Goal: Check status: Check status

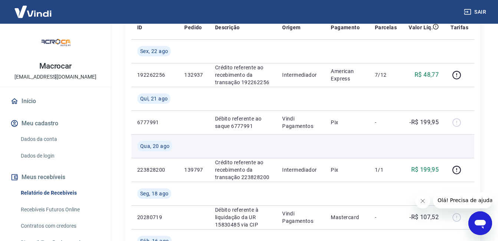
scroll to position [148, 0]
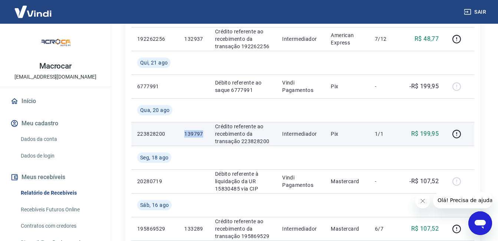
drag, startPoint x: 185, startPoint y: 133, endPoint x: 204, endPoint y: 133, distance: 19.7
click at [204, 133] on td "139797" at bounding box center [193, 134] width 30 height 24
copy p "139797"
click at [188, 134] on p "139797" at bounding box center [193, 133] width 19 height 7
drag, startPoint x: 202, startPoint y: 133, endPoint x: 183, endPoint y: 132, distance: 18.9
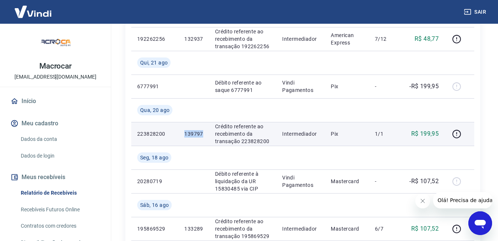
click at [183, 132] on td "139797" at bounding box center [193, 134] width 30 height 24
copy p "139797"
